Goal: Transaction & Acquisition: Purchase product/service

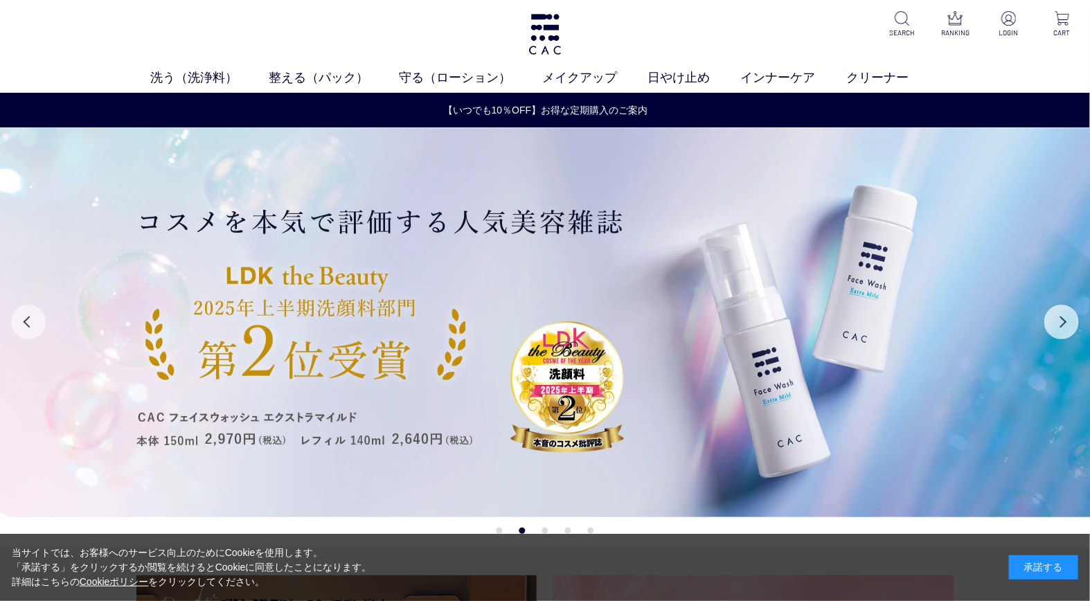
click at [21, 317] on button "Previous" at bounding box center [28, 322] width 35 height 35
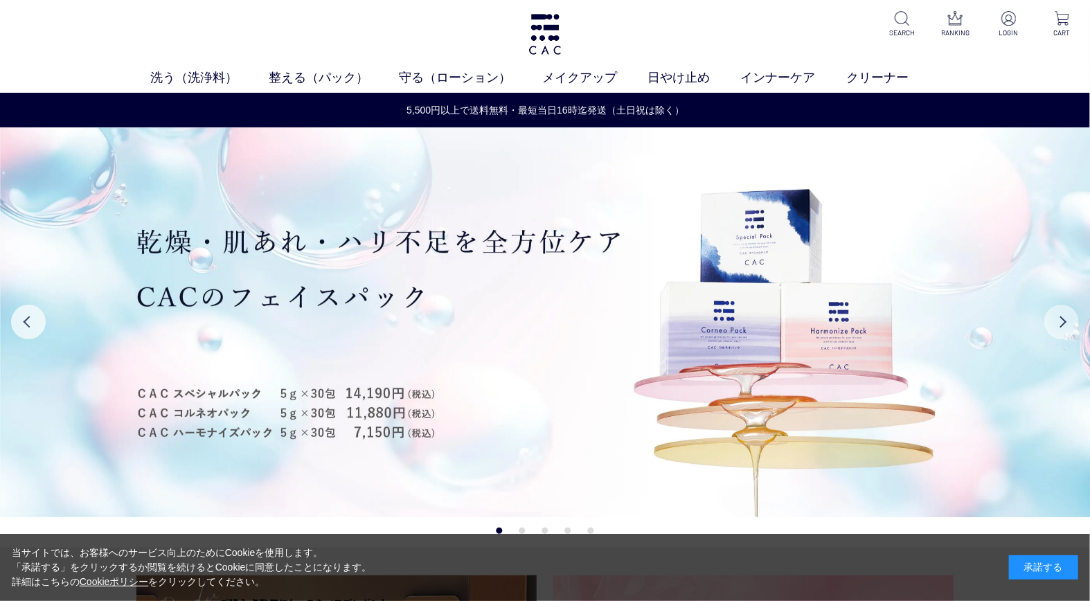
click at [1069, 327] on button "Next" at bounding box center [1061, 322] width 35 height 35
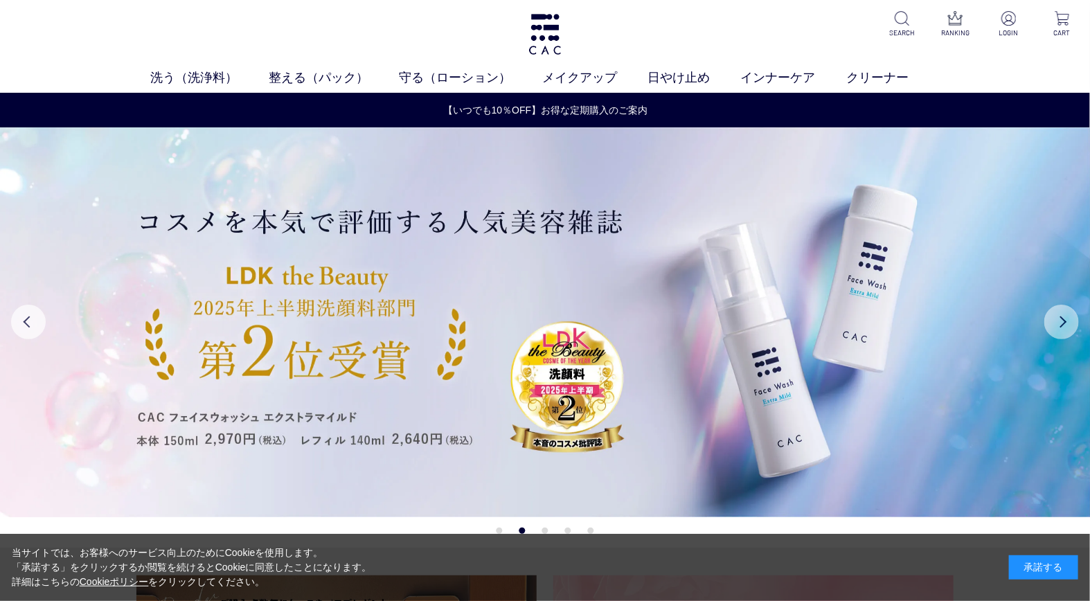
click at [1069, 327] on button "Next" at bounding box center [1061, 322] width 35 height 35
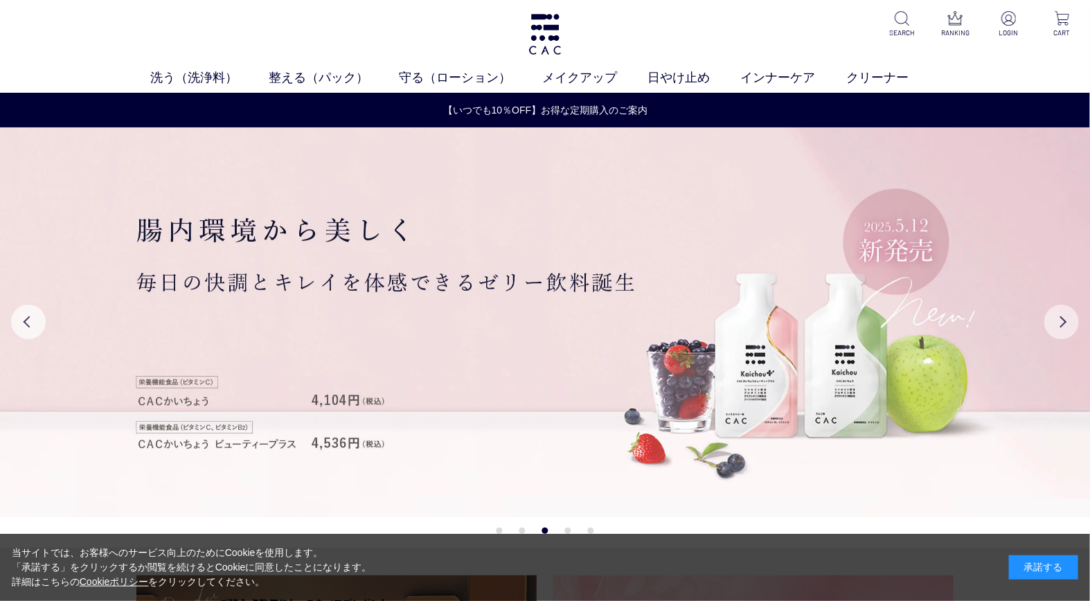
click at [1069, 327] on button "Next" at bounding box center [1061, 322] width 35 height 35
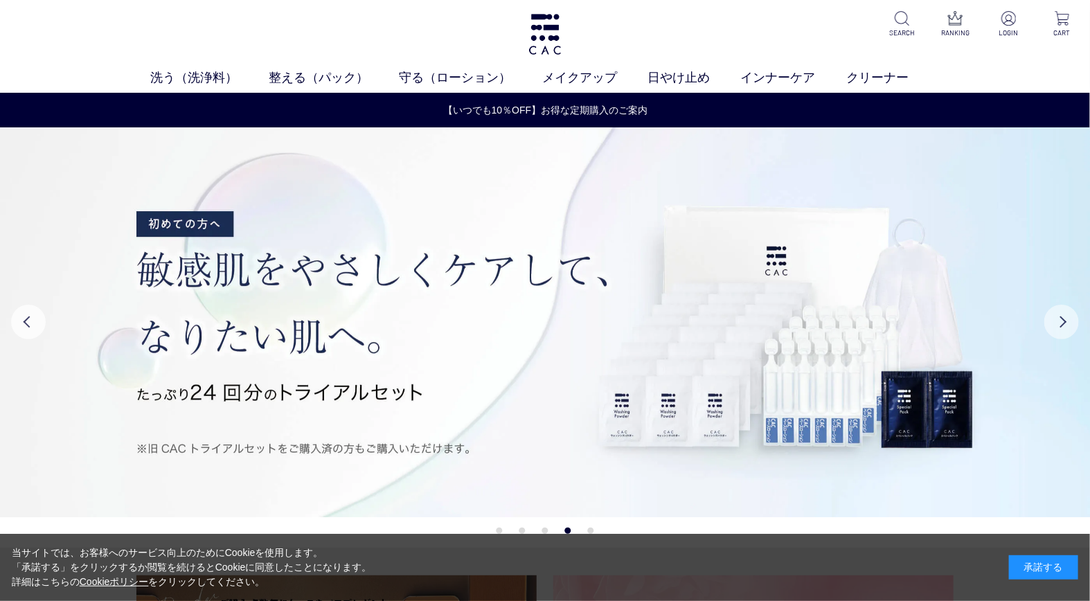
click at [1069, 327] on button "Next" at bounding box center [1061, 322] width 35 height 35
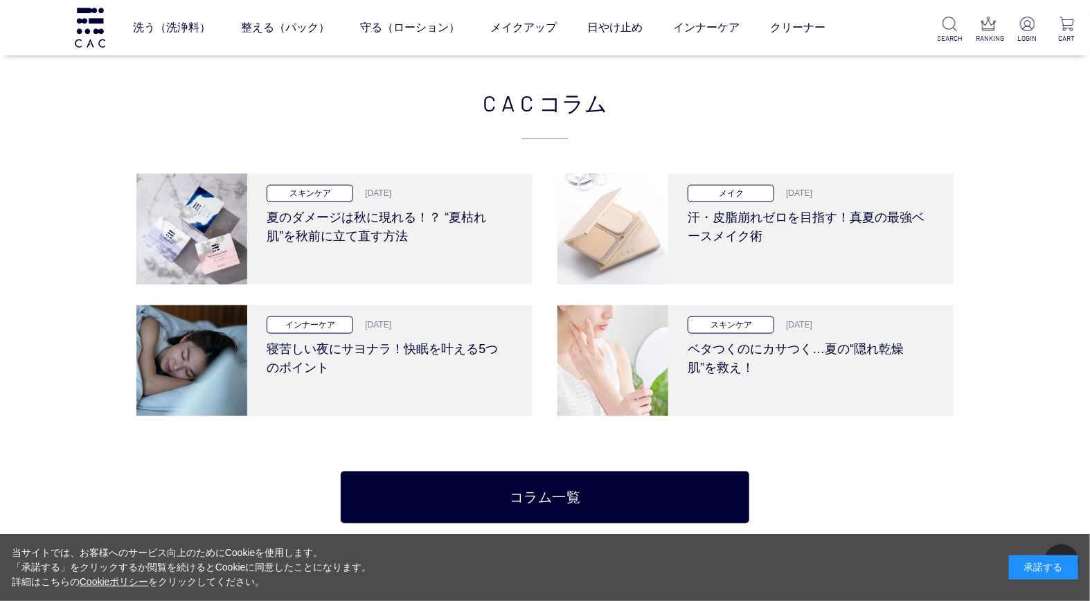
scroll to position [3078, 0]
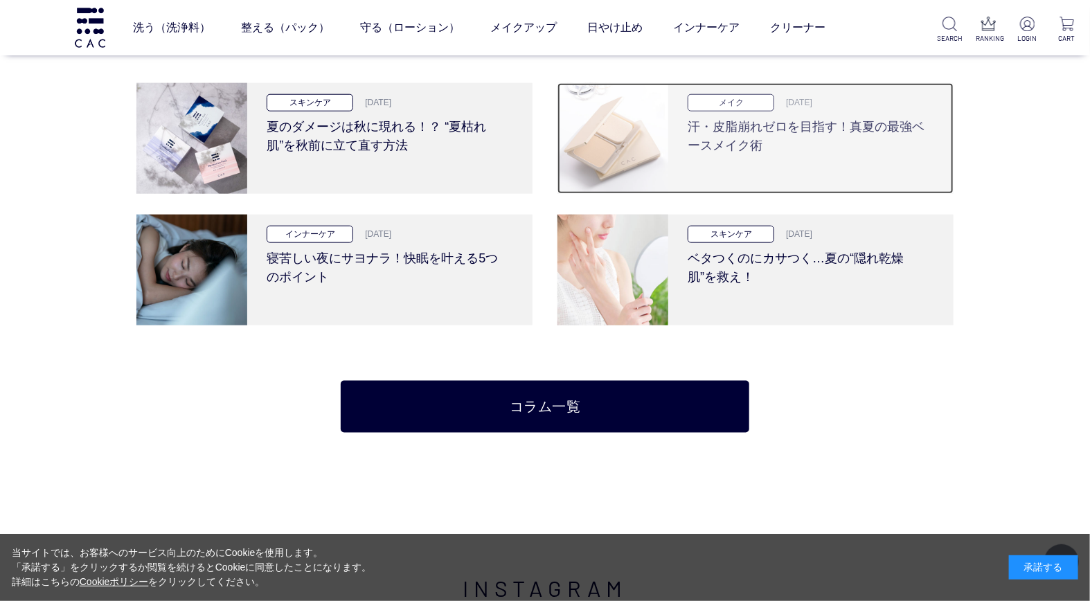
click at [777, 125] on h3 "汗・皮脂崩れゼロを目指す！真夏の最強ベースメイク術" at bounding box center [807, 134] width 238 height 44
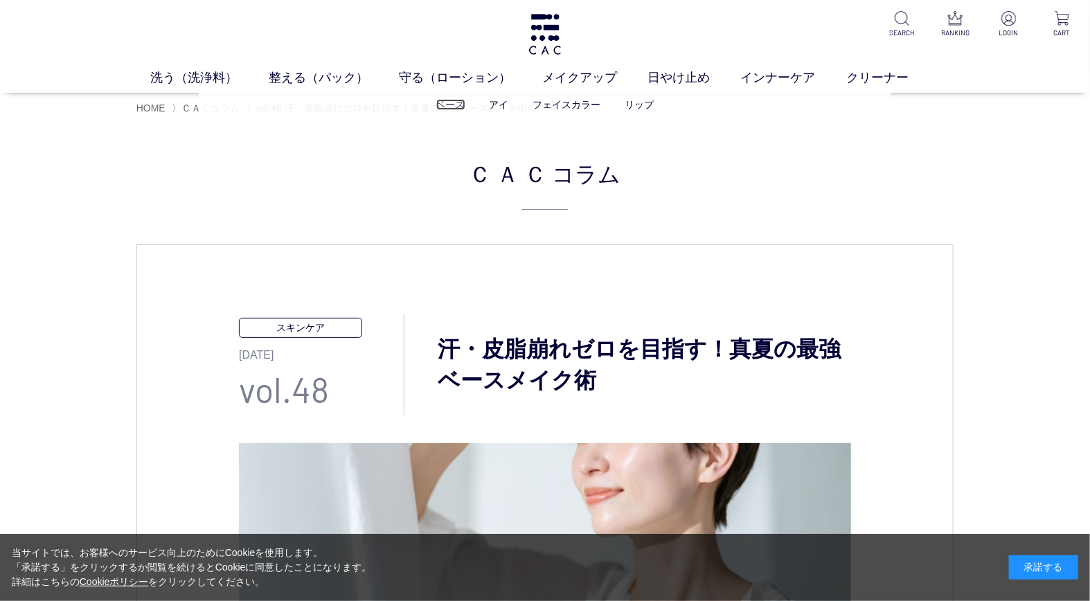
click at [448, 106] on link "ベース" at bounding box center [450, 104] width 29 height 11
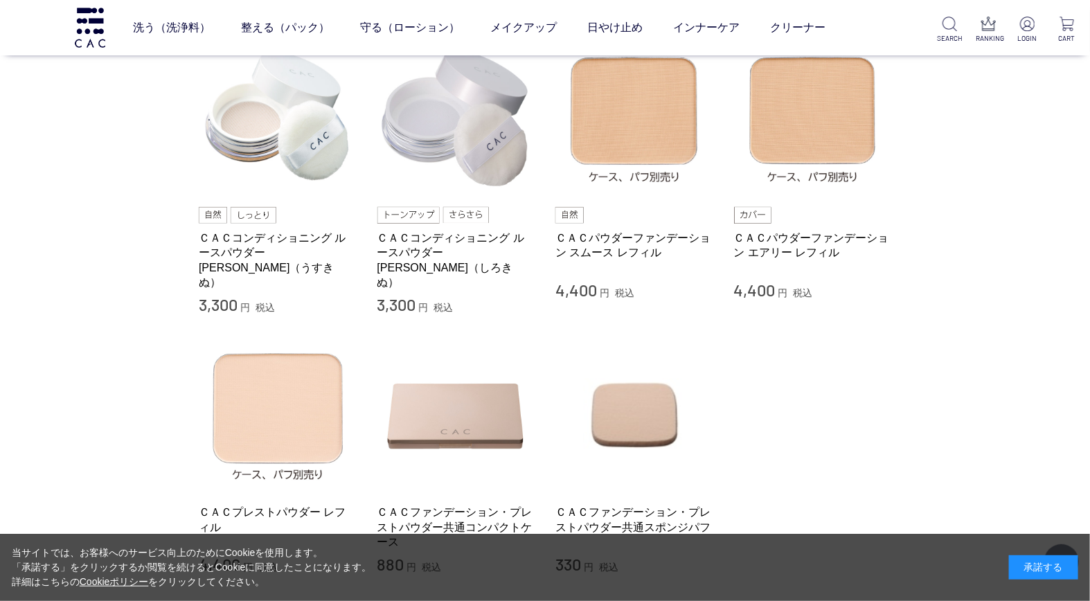
scroll to position [308, 0]
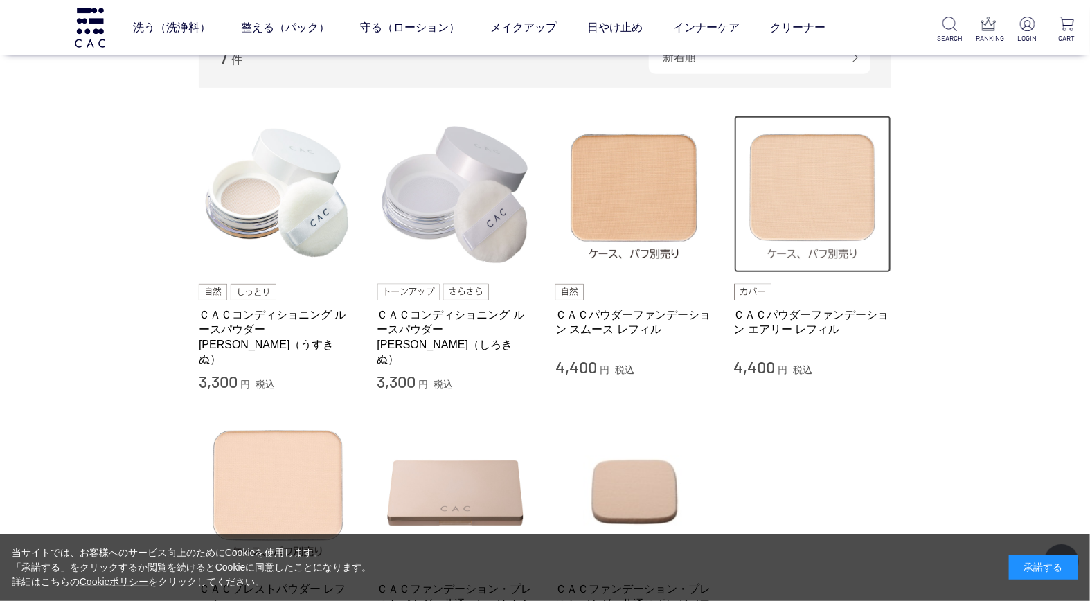
click at [774, 205] on img at bounding box center [813, 195] width 158 height 158
